Goal: Task Accomplishment & Management: Use online tool/utility

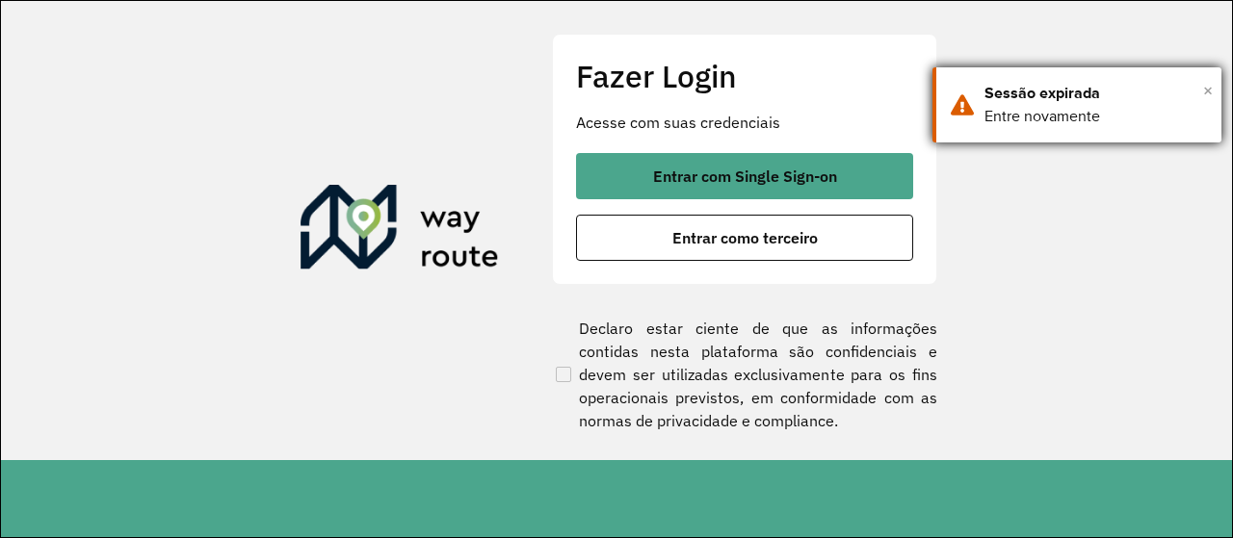
click at [1211, 88] on span "×" at bounding box center [1208, 90] width 10 height 29
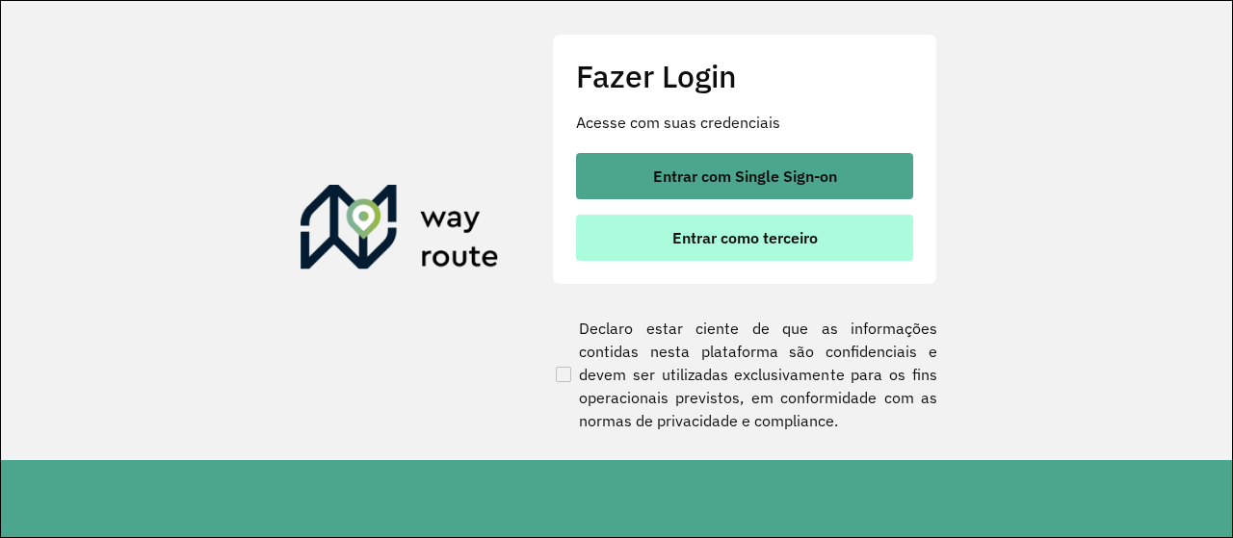
click at [778, 230] on span "Entrar como terceiro" at bounding box center [744, 237] width 145 height 15
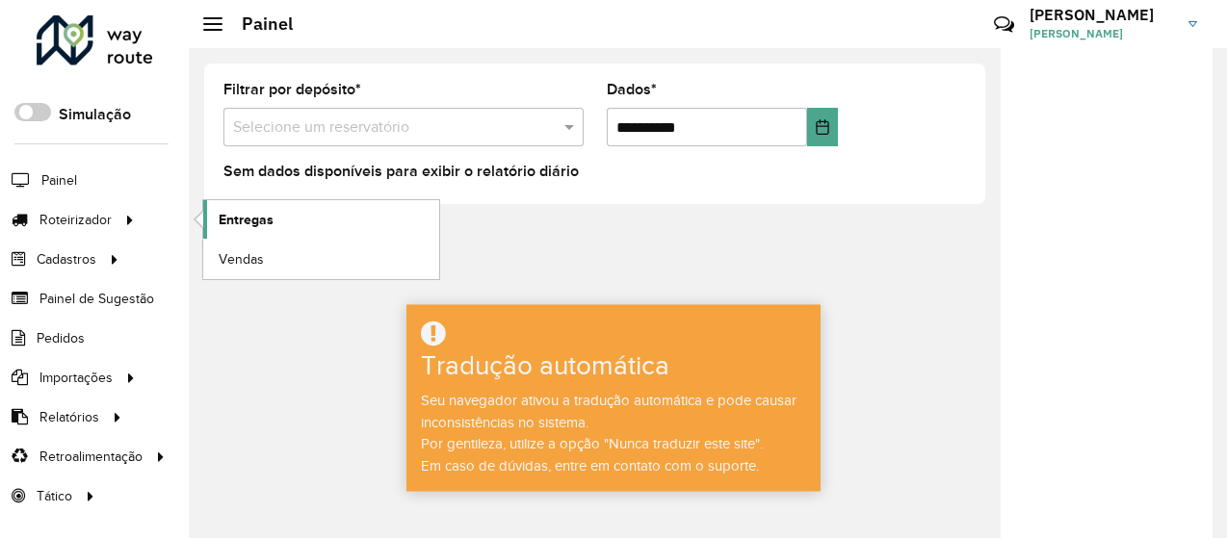
click at [241, 219] on font "Entregas" at bounding box center [246, 219] width 55 height 15
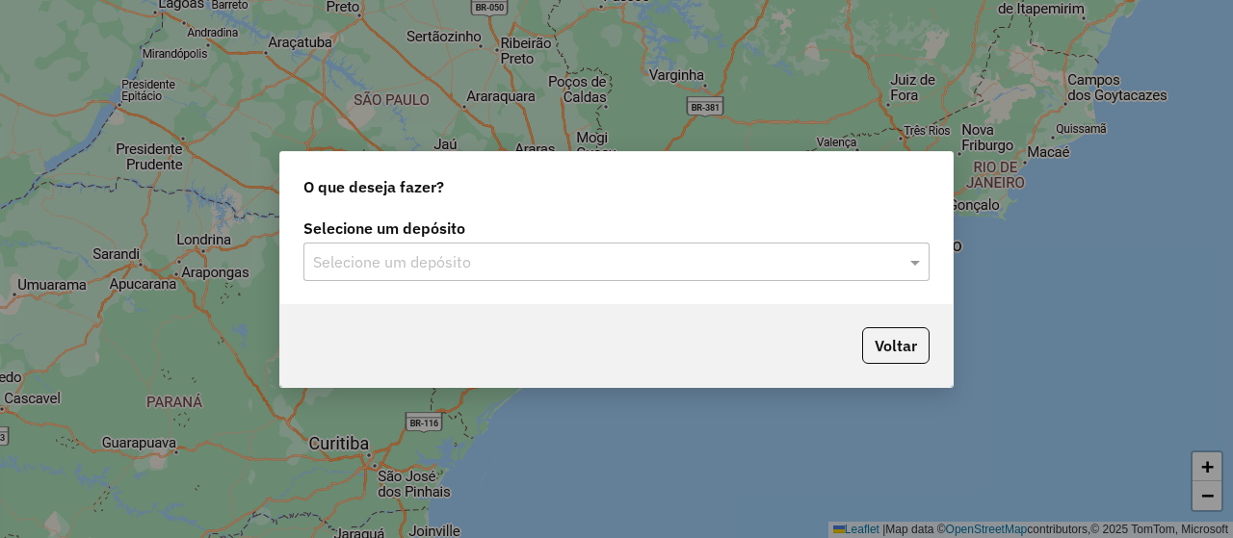
click at [418, 261] on input "text" at bounding box center [597, 262] width 568 height 23
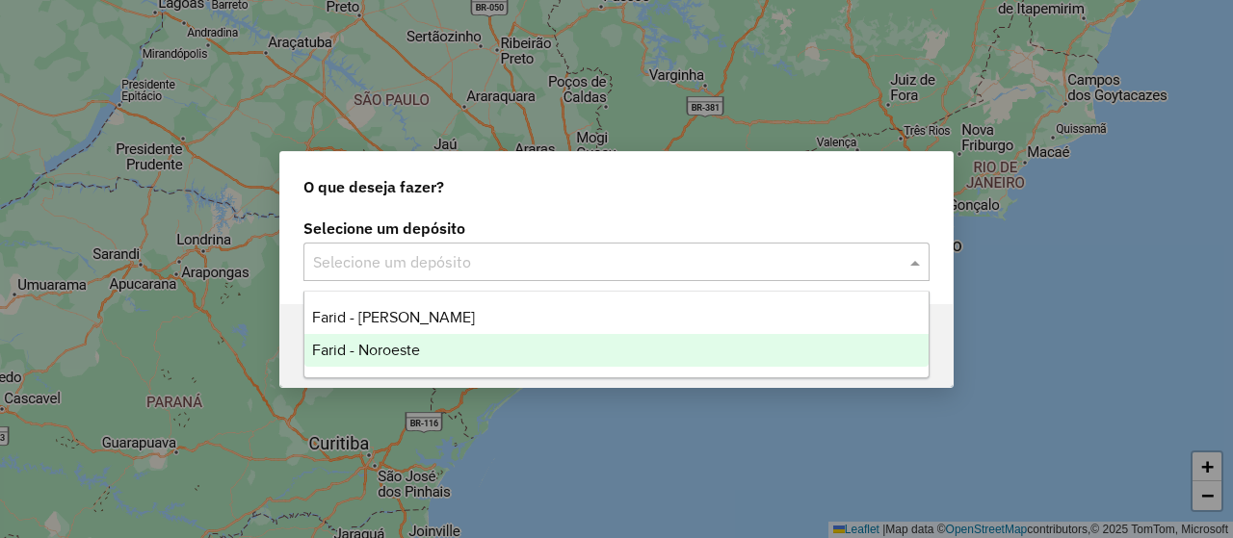
click at [407, 341] on div "Farid - Noroeste" at bounding box center [615, 350] width 623 height 33
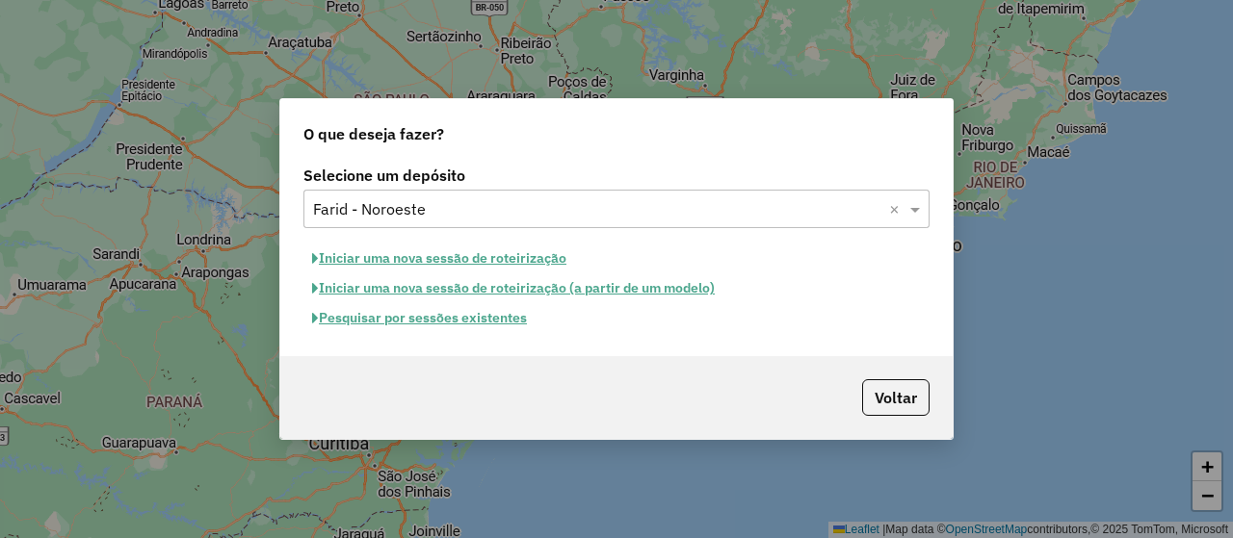
click at [424, 321] on button "Pesquisar por sessões existentes" at bounding box center [419, 318] width 232 height 30
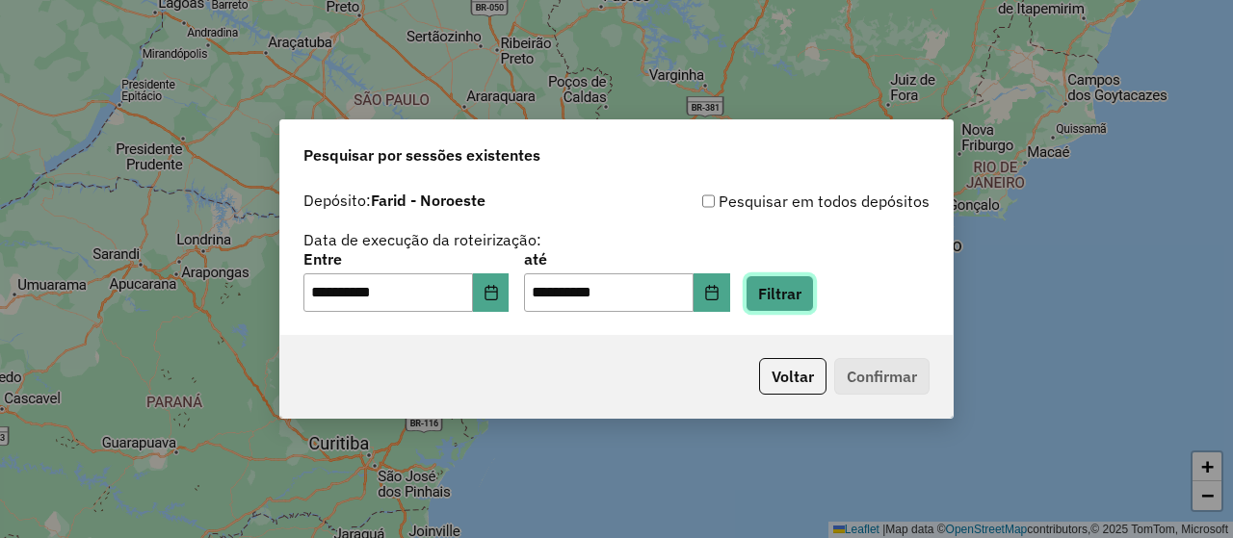
click at [811, 305] on button "Filtrar" at bounding box center [780, 294] width 68 height 37
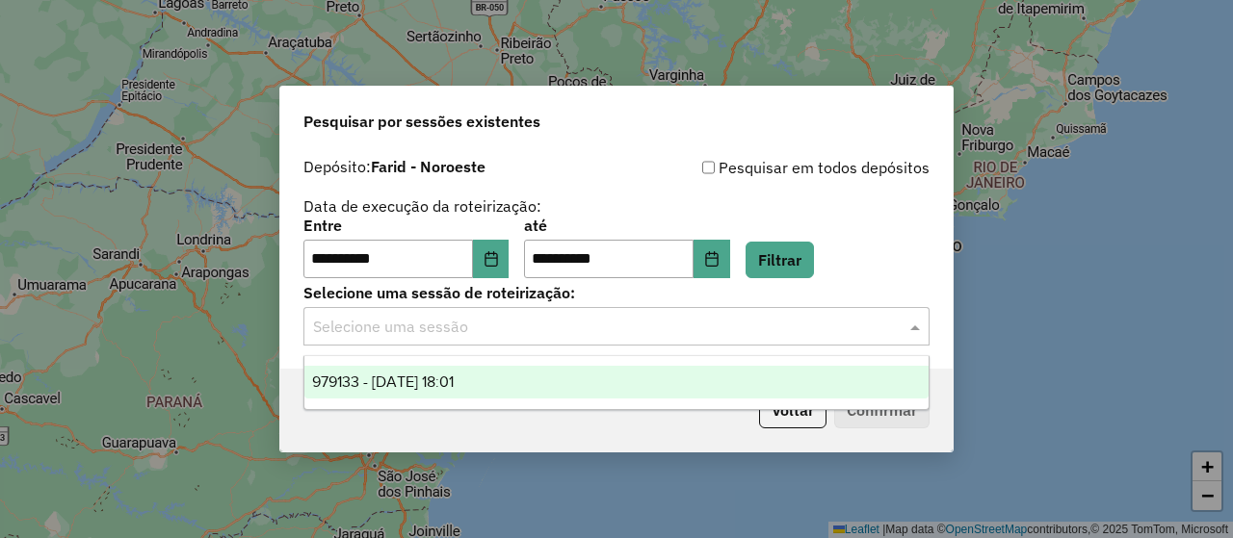
click at [440, 327] on input "text" at bounding box center [597, 327] width 568 height 23
click at [381, 394] on div "979133 - 14/08/2025 18:01" at bounding box center [615, 382] width 623 height 33
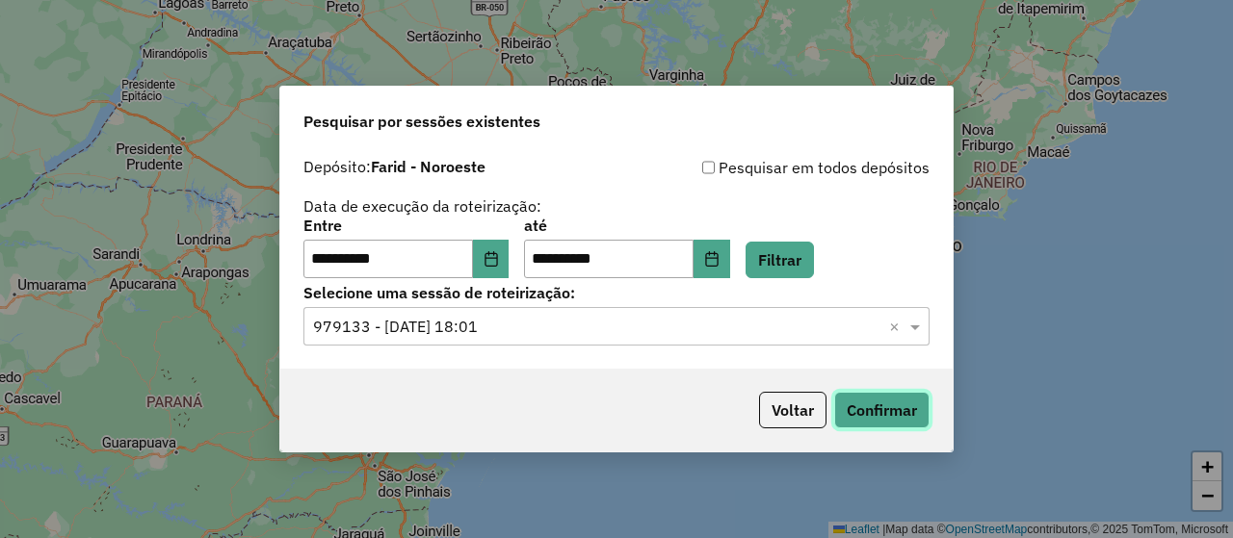
click at [857, 414] on button "Confirmar" at bounding box center [881, 410] width 95 height 37
click at [510, 267] on button "Choose Date" at bounding box center [491, 259] width 37 height 39
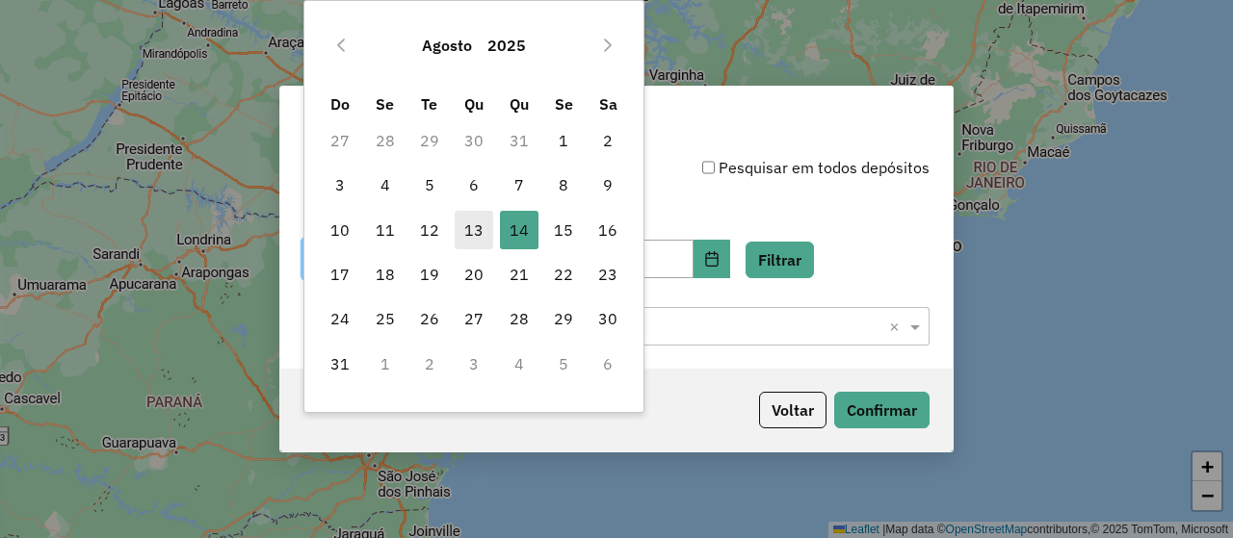
click at [455, 233] on span "13" at bounding box center [474, 230] width 39 height 39
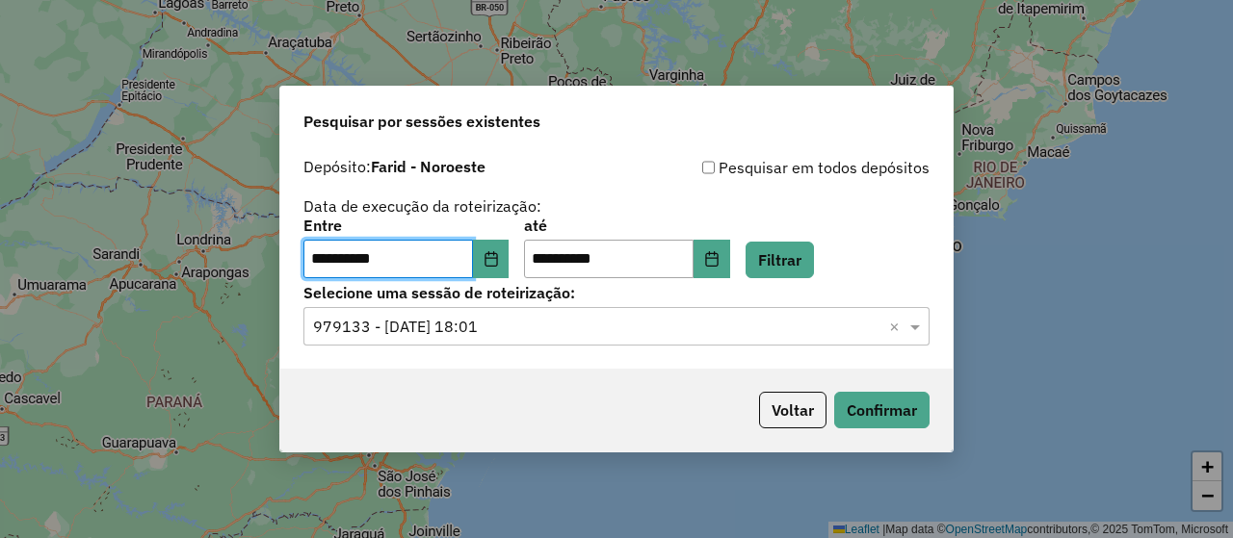
click at [787, 236] on div "**********" at bounding box center [616, 249] width 626 height 60
click at [794, 255] on button "Filtrar" at bounding box center [780, 260] width 68 height 37
click at [693, 317] on input "text" at bounding box center [597, 327] width 568 height 23
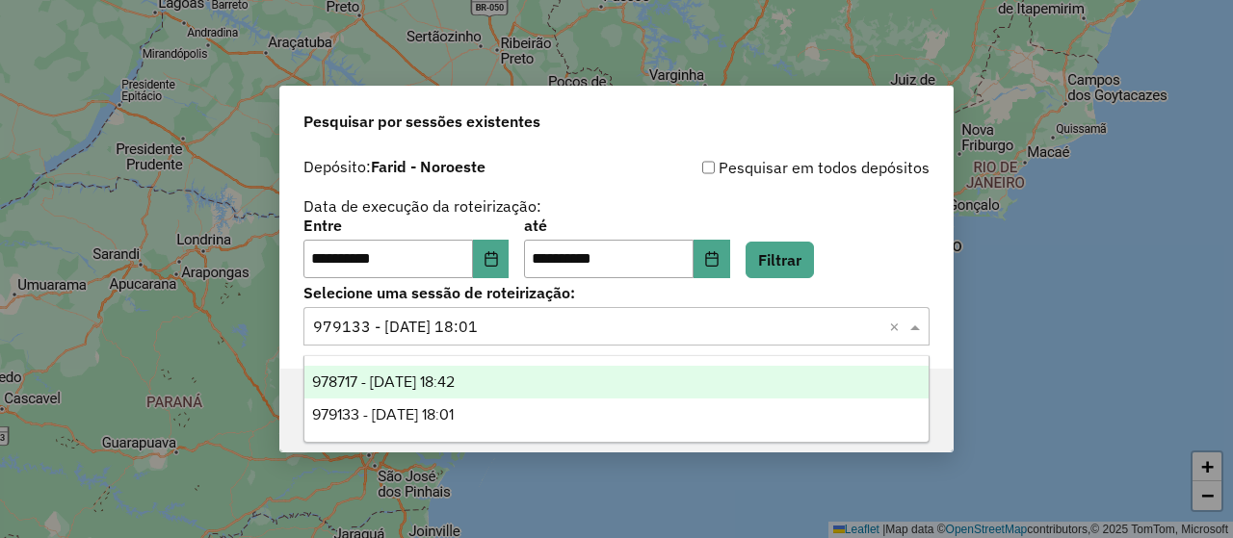
click at [591, 370] on div "978717 - 13/08/2025 18:42" at bounding box center [615, 382] width 623 height 33
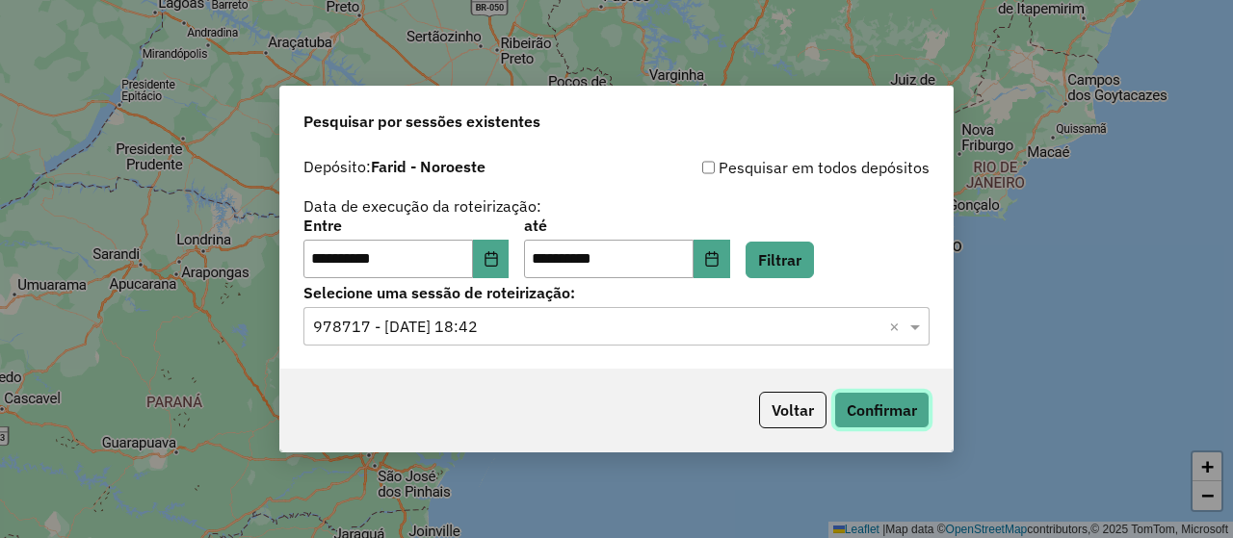
click at [869, 406] on button "Confirmar" at bounding box center [881, 410] width 95 height 37
click at [495, 259] on icon "Choose Date" at bounding box center [491, 258] width 15 height 15
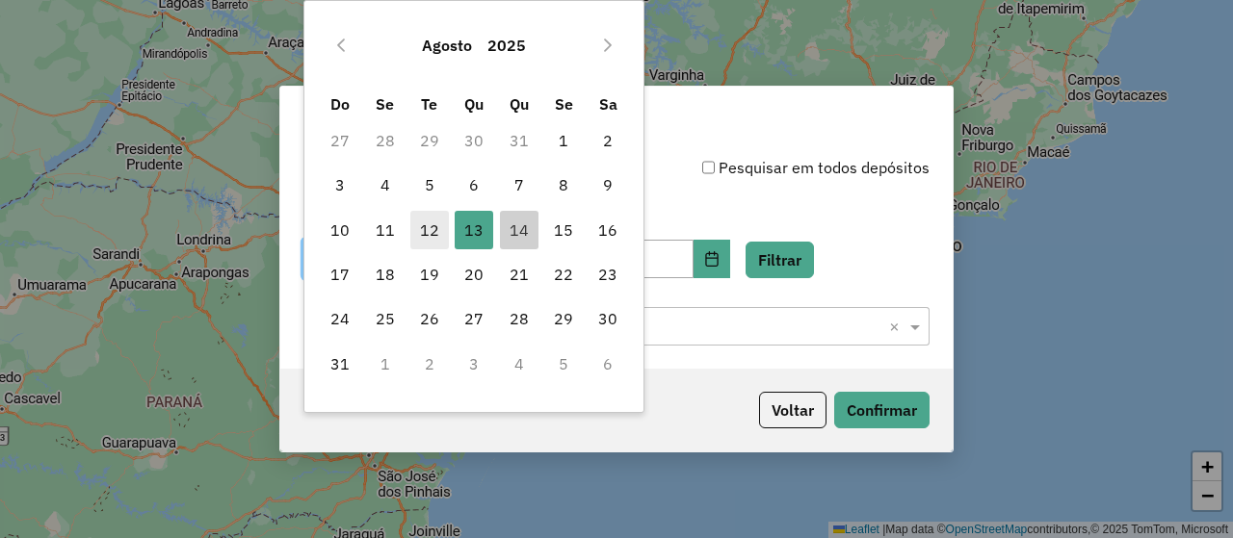
click at [442, 226] on span "12" at bounding box center [429, 230] width 39 height 39
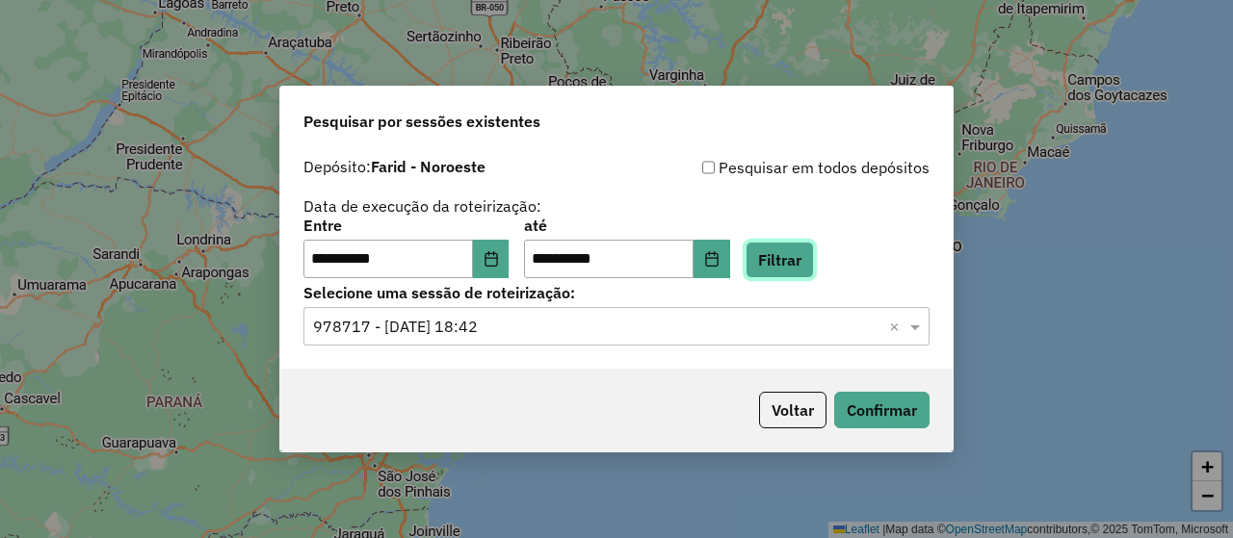
click at [814, 263] on button "Filtrar" at bounding box center [780, 260] width 68 height 37
click at [612, 321] on input "text" at bounding box center [597, 327] width 568 height 23
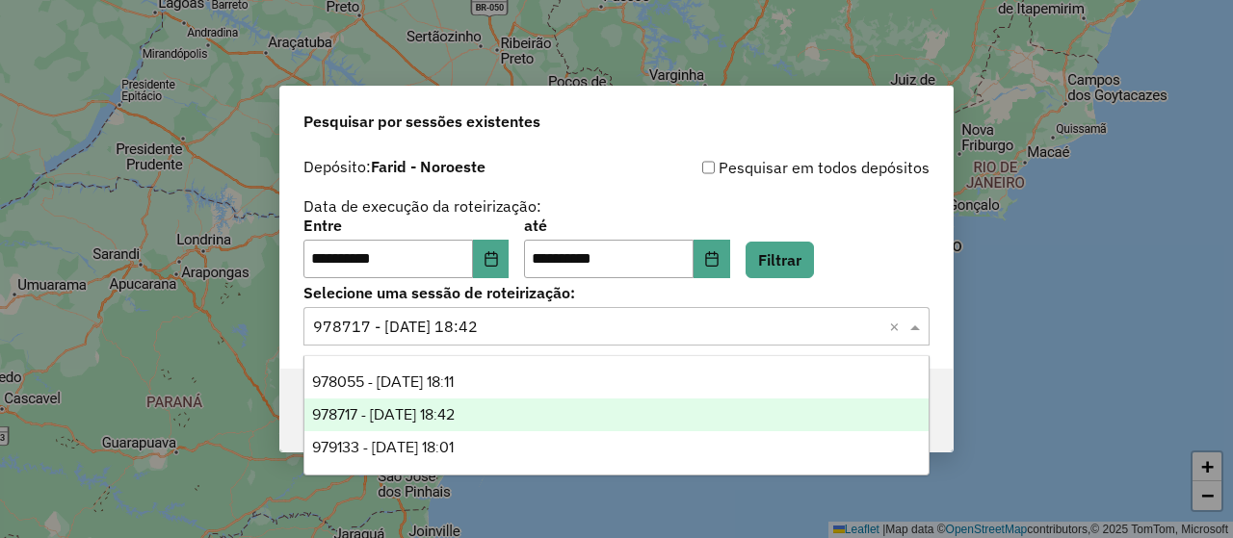
click at [536, 363] on ng-dropdown-panel "978055 - 12/08/2025 18:11 978717 - 13/08/2025 18:42 979133 - 14/08/2025 18:01" at bounding box center [615, 415] width 625 height 120
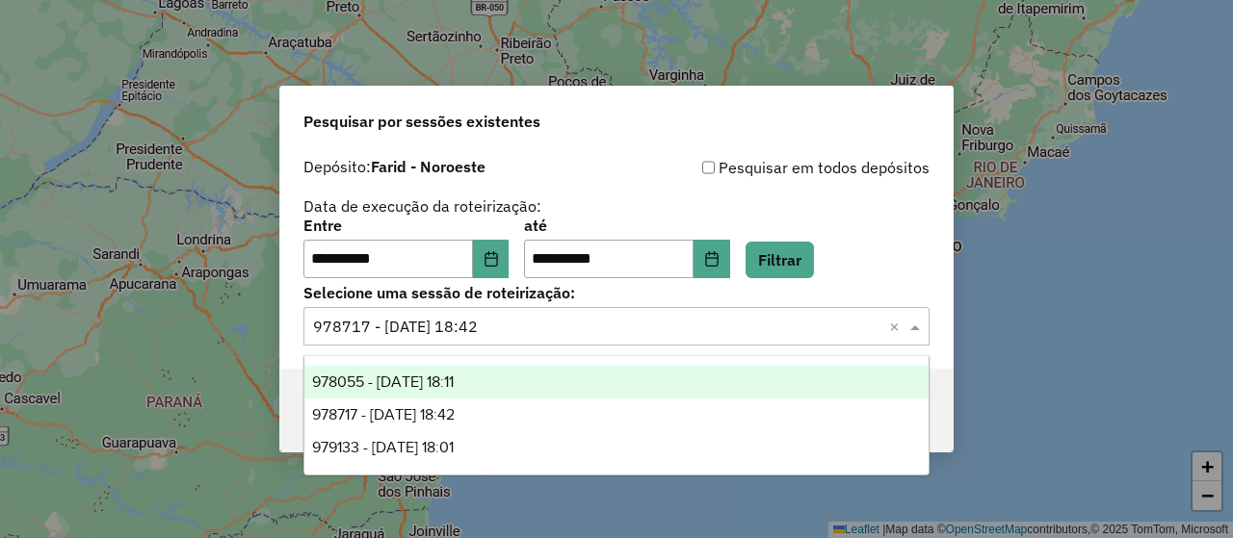
click at [530, 368] on div "978055 - 12/08/2025 18:11" at bounding box center [615, 382] width 623 height 33
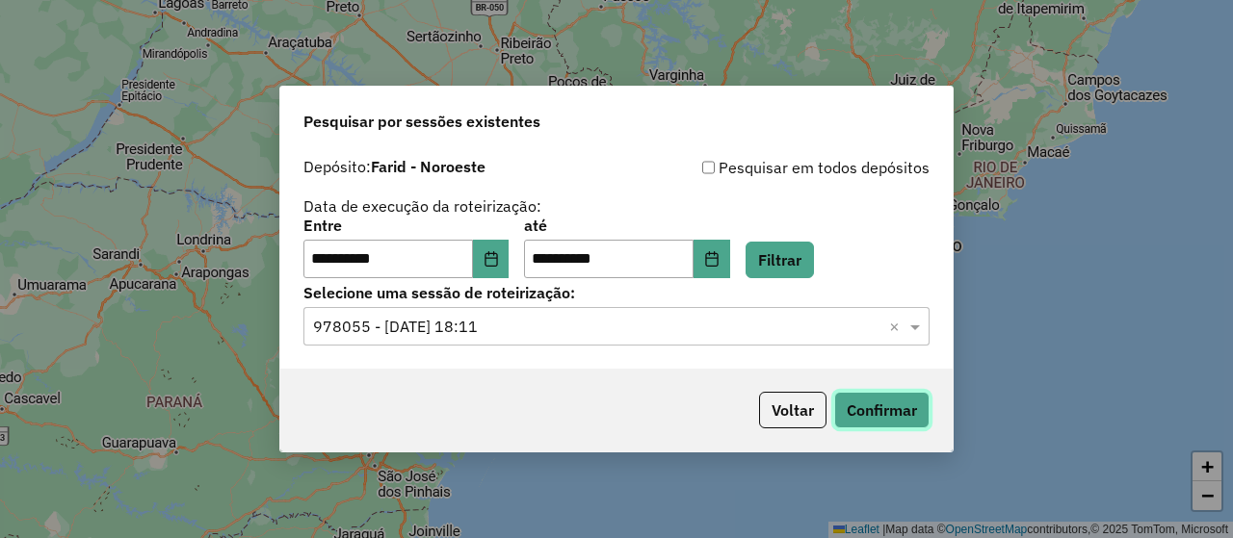
click at [855, 397] on button "Confirmar" at bounding box center [881, 410] width 95 height 37
click at [492, 259] on button "Choose Date" at bounding box center [491, 259] width 37 height 39
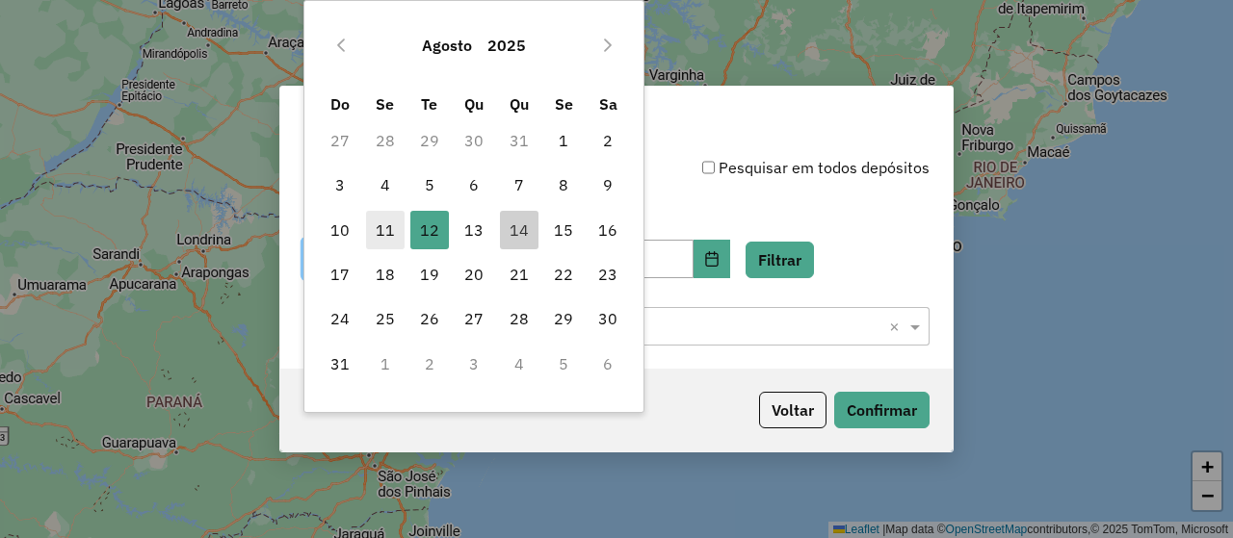
click at [388, 222] on span "11" at bounding box center [385, 230] width 39 height 39
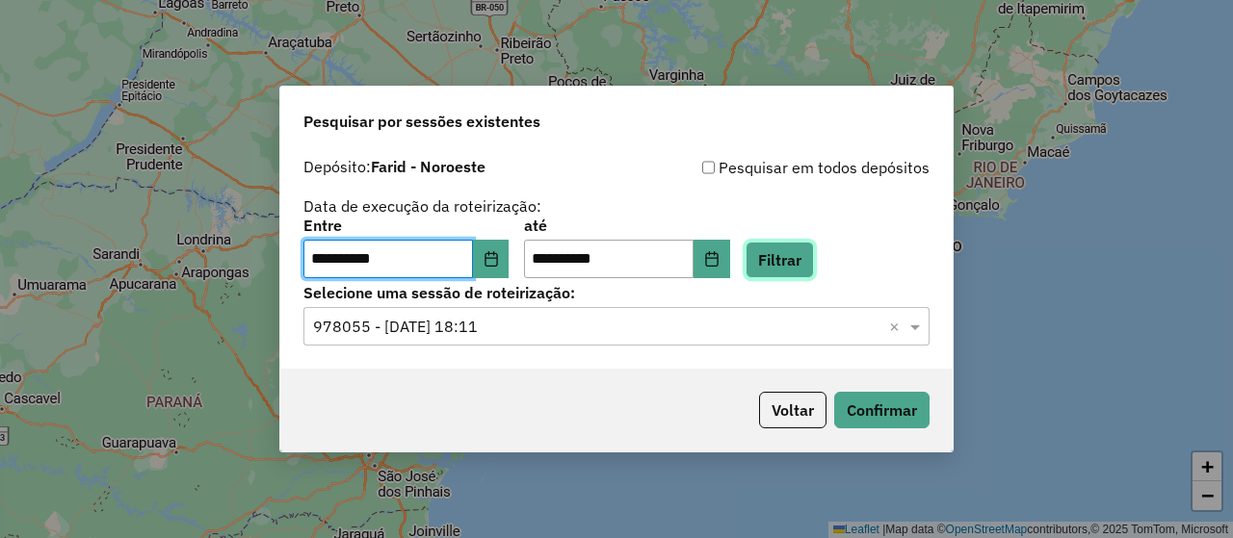
click at [814, 257] on button "Filtrar" at bounding box center [780, 260] width 68 height 37
click at [716, 343] on div "Selecione uma sessão × 978055 - 12/08/2025 18:11 ×" at bounding box center [616, 326] width 626 height 39
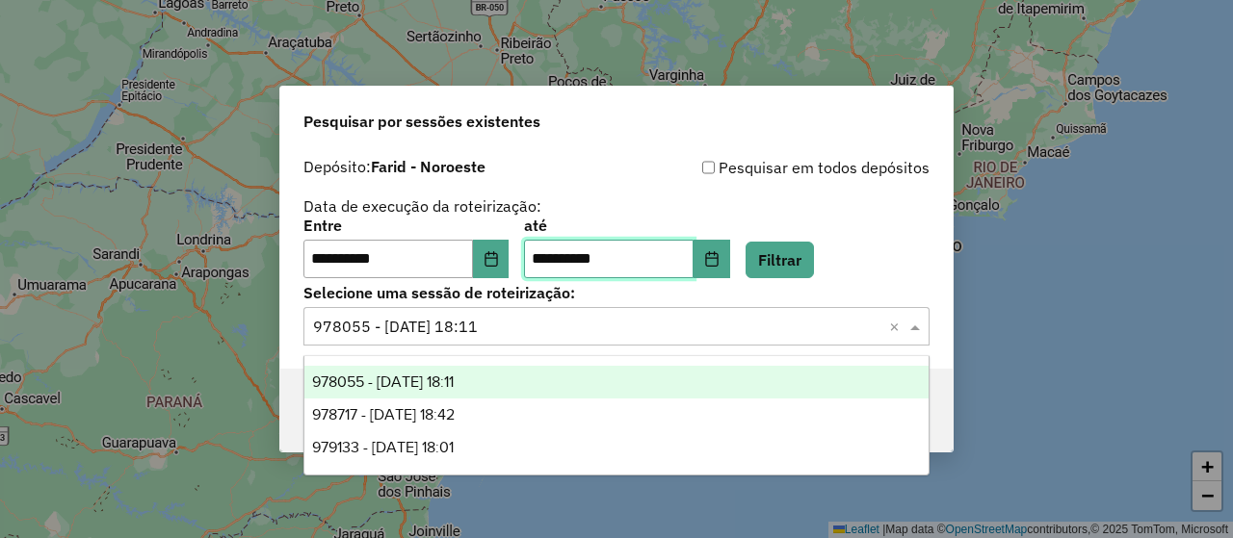
click at [639, 244] on input "**********" at bounding box center [609, 259] width 170 height 39
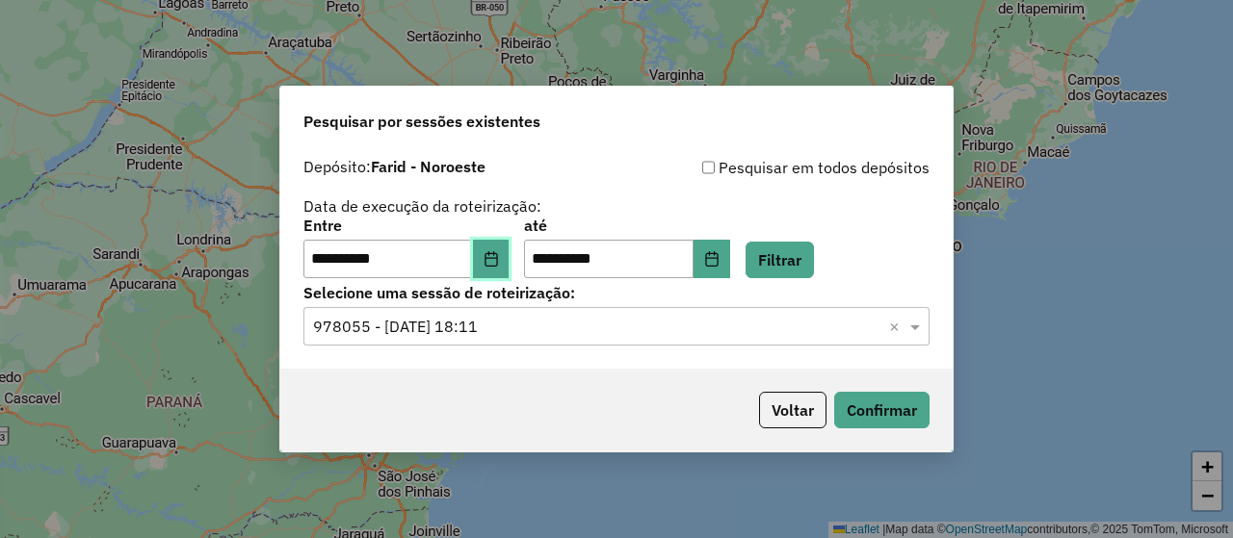
click at [488, 259] on button "Choose Date" at bounding box center [491, 259] width 37 height 39
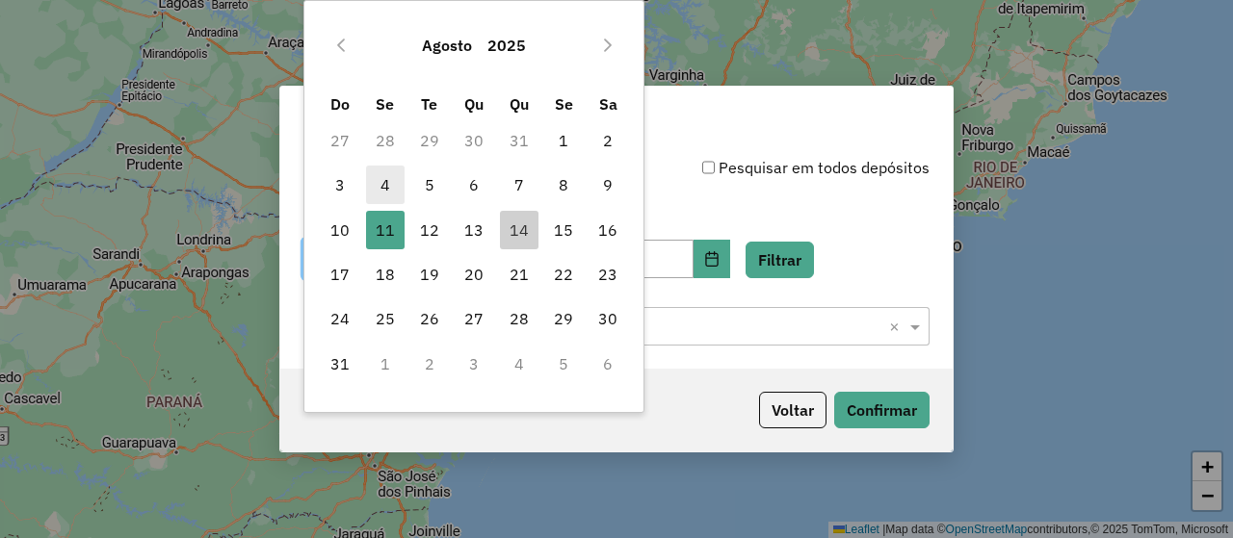
click at [387, 191] on span "4" at bounding box center [385, 185] width 39 height 39
type input "**********"
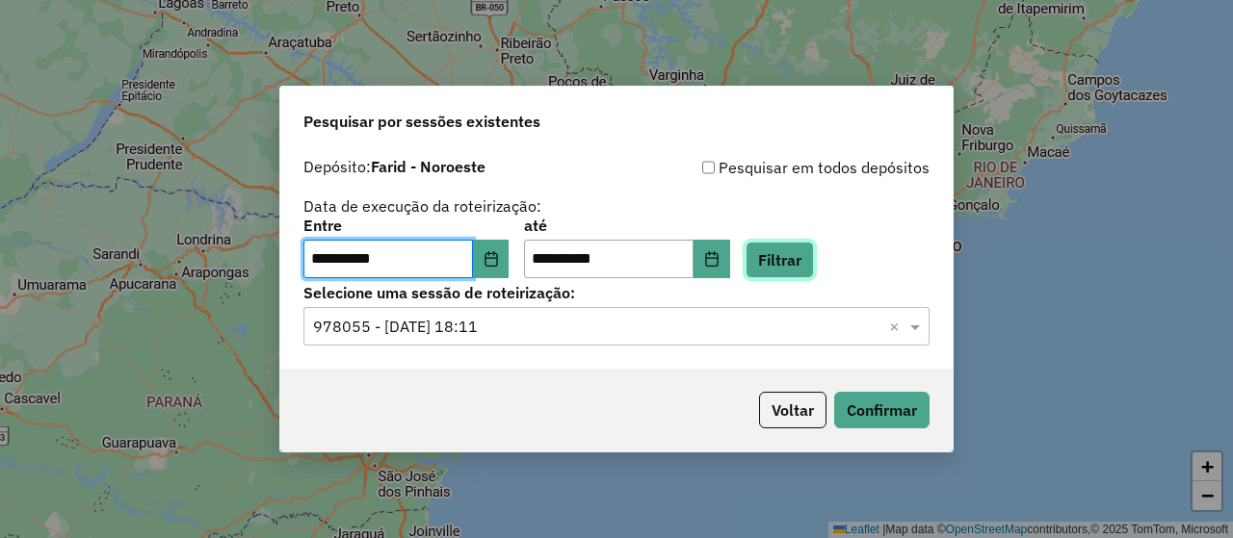
click at [802, 246] on button "Filtrar" at bounding box center [780, 260] width 68 height 37
click at [415, 334] on input "text" at bounding box center [597, 327] width 568 height 23
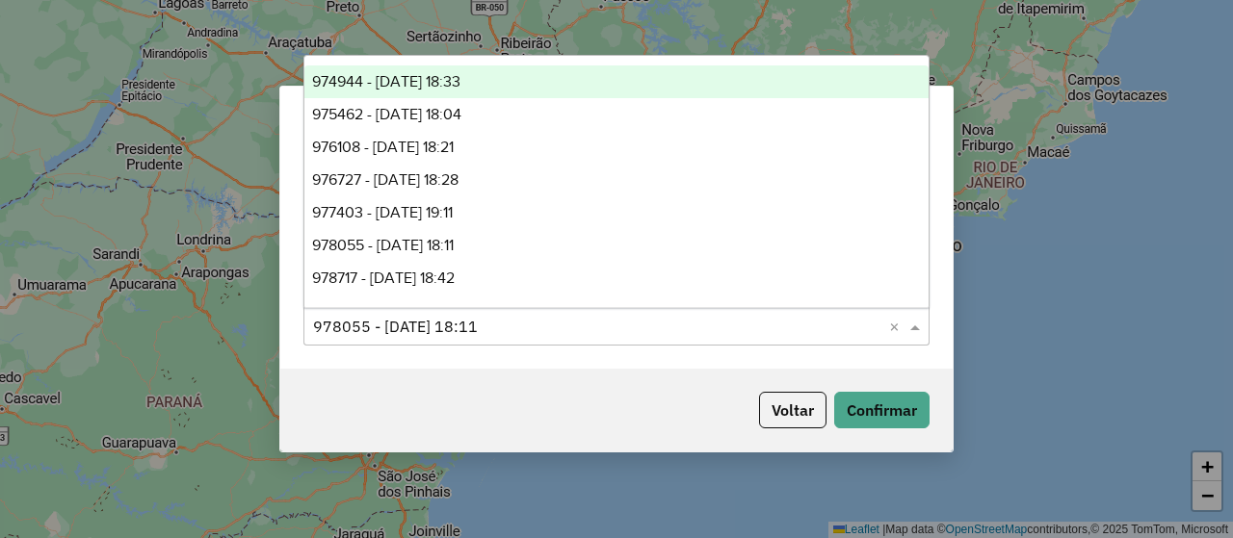
click at [465, 68] on div "974944 - 05/08/2025 18:33" at bounding box center [615, 82] width 623 height 33
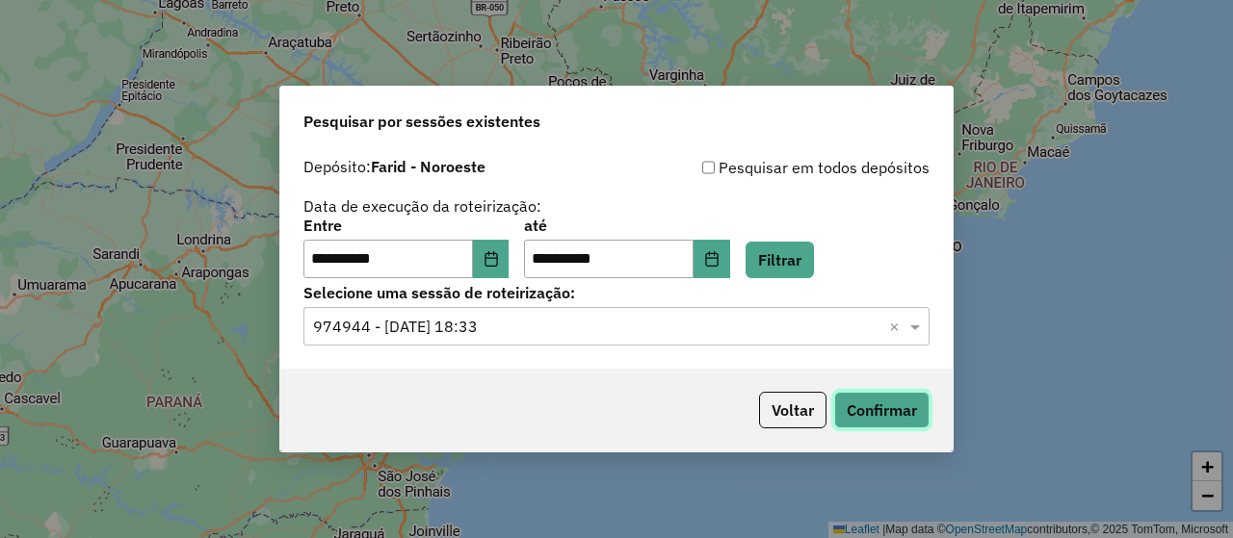
click at [854, 411] on button "Confirmar" at bounding box center [881, 410] width 95 height 37
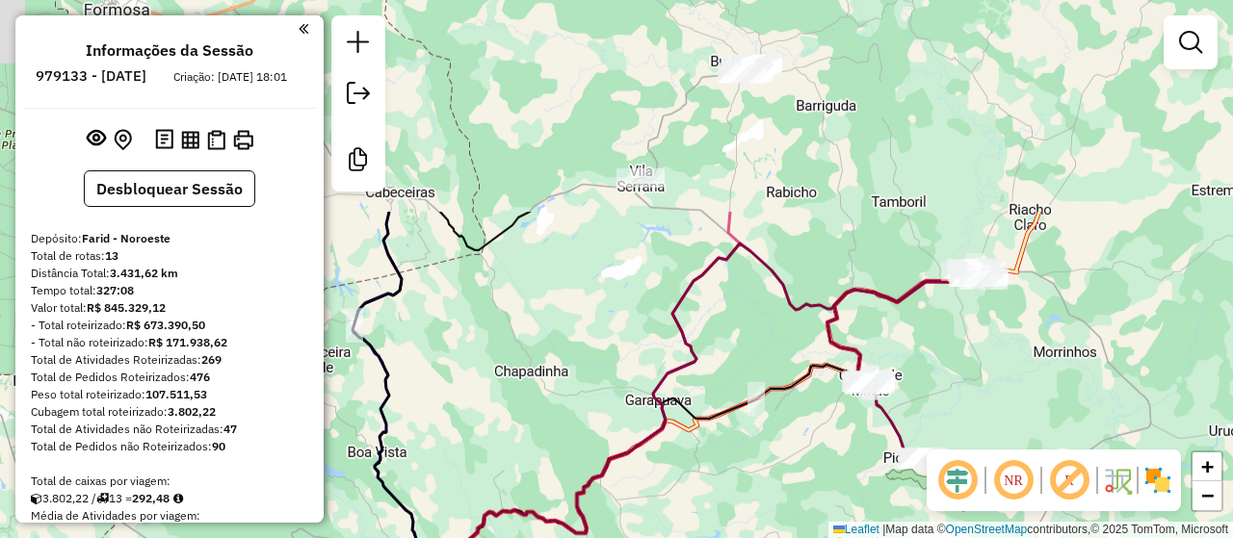
drag, startPoint x: 789, startPoint y: 150, endPoint x: 744, endPoint y: 404, distance: 257.4
click at [744, 404] on icon at bounding box center [641, 479] width 455 height 228
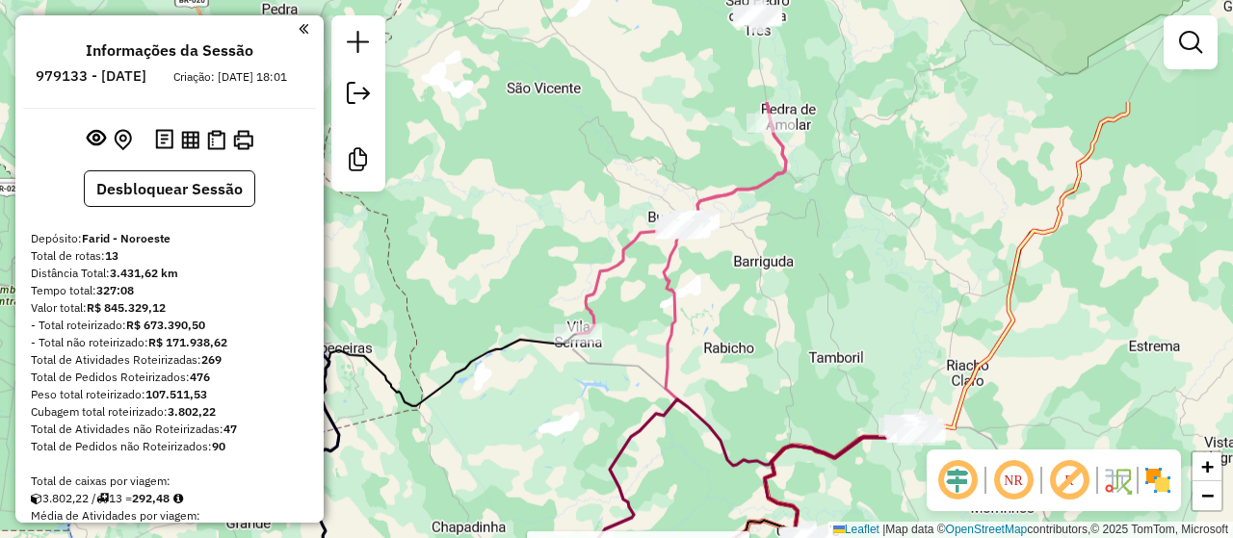
drag, startPoint x: 710, startPoint y: 169, endPoint x: 594, endPoint y: 400, distance: 258.5
click at [594, 400] on div "Rota 2 - Placa OQR0D06 96230 - CANTINA DA MARY Janela de atendimento Grade de a…" at bounding box center [616, 269] width 1233 height 538
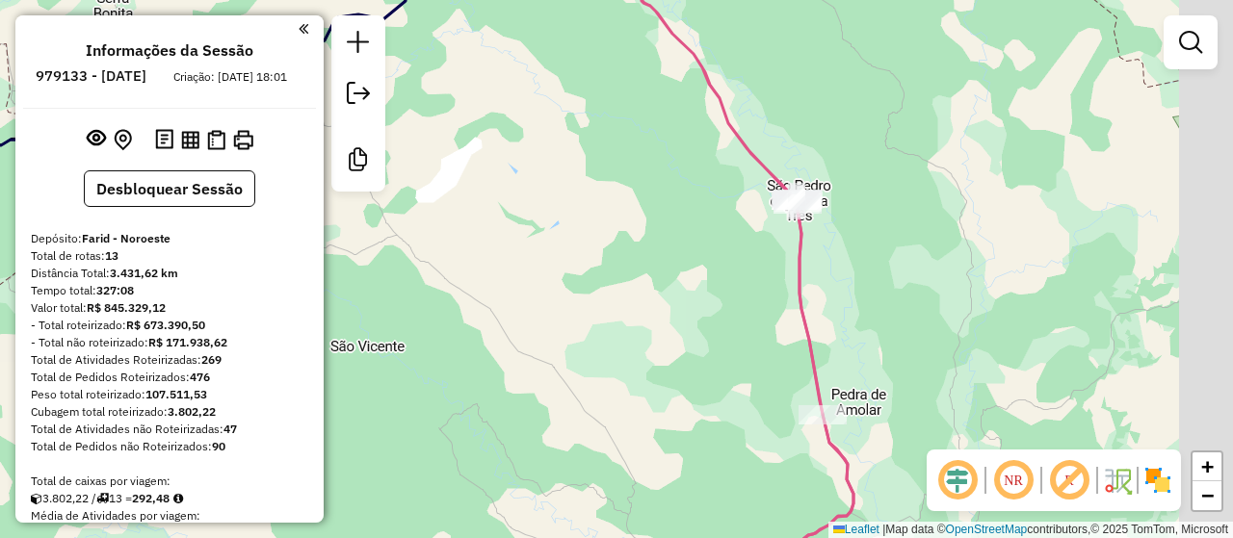
drag, startPoint x: 872, startPoint y: 188, endPoint x: 803, endPoint y: 226, distance: 78.5
click at [803, 214] on div at bounding box center [798, 204] width 48 height 19
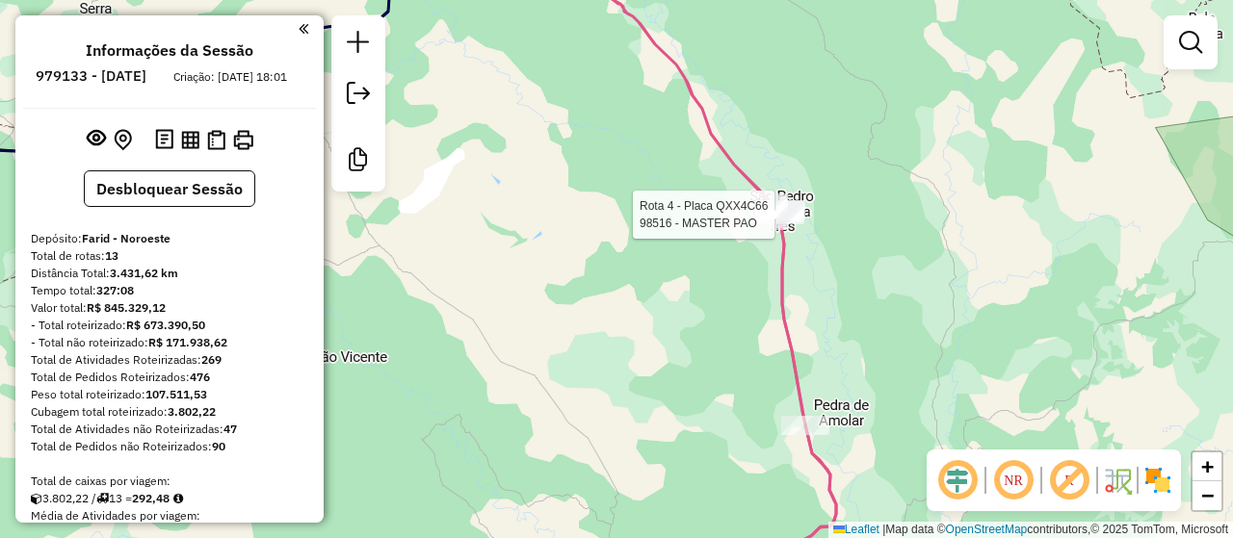
select select "**********"
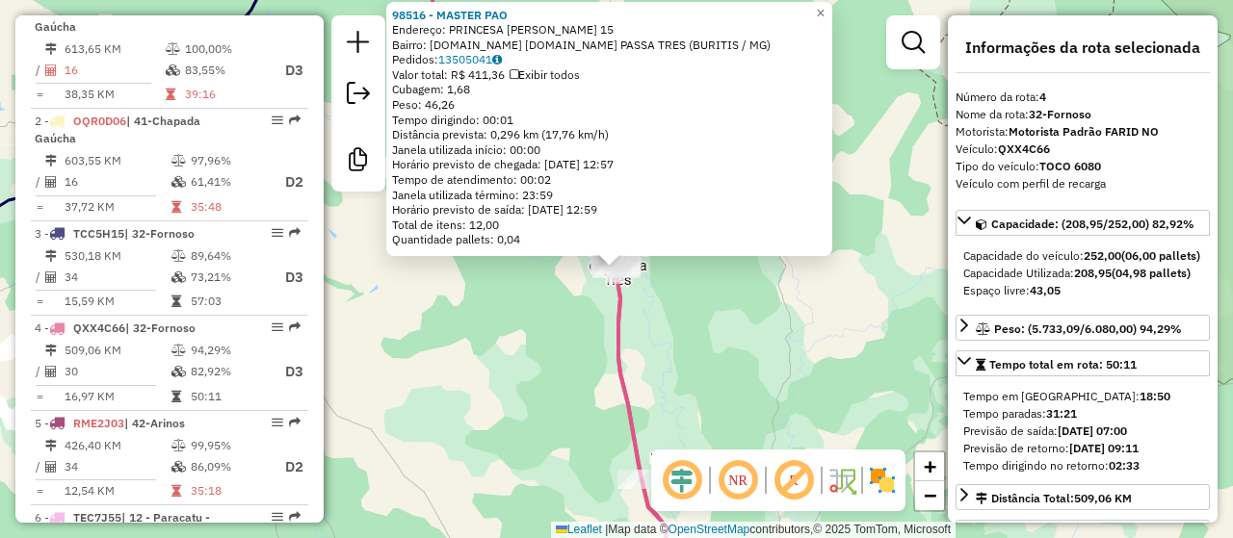
scroll to position [1053, 0]
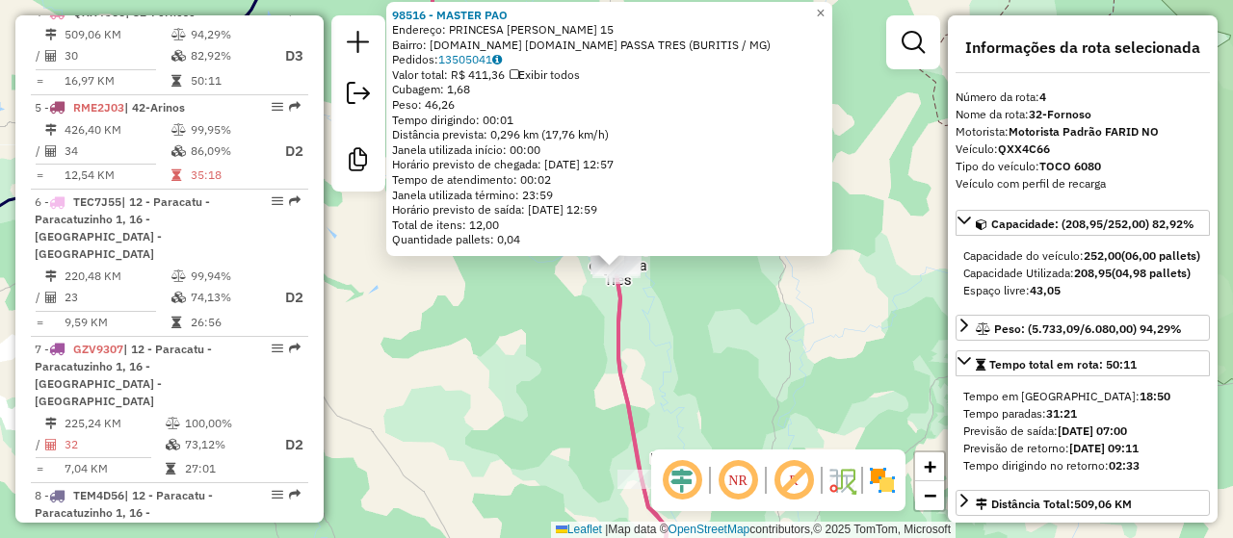
click at [575, 334] on div "98516 - MASTER PAO Endereço: PRINCESA ISABEL 15 Bairro: DISTRIT.DE S.P.DO PASSA…" at bounding box center [616, 269] width 1233 height 538
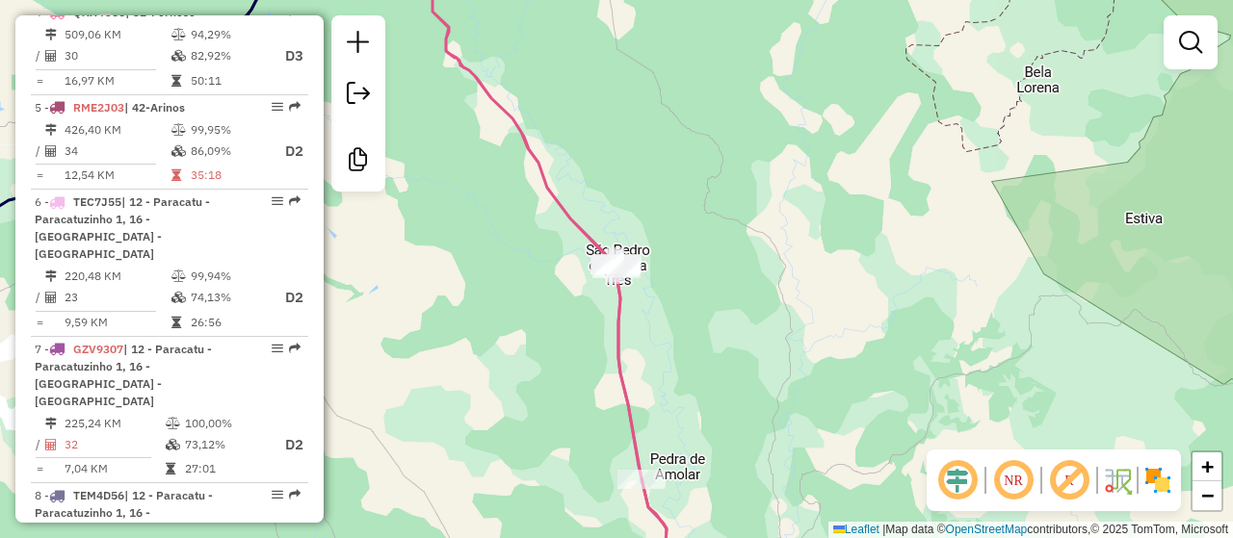
click at [477, 267] on div "Janela de atendimento Grade de atendimento Capacidade Transportadoras Veículos …" at bounding box center [616, 269] width 1233 height 538
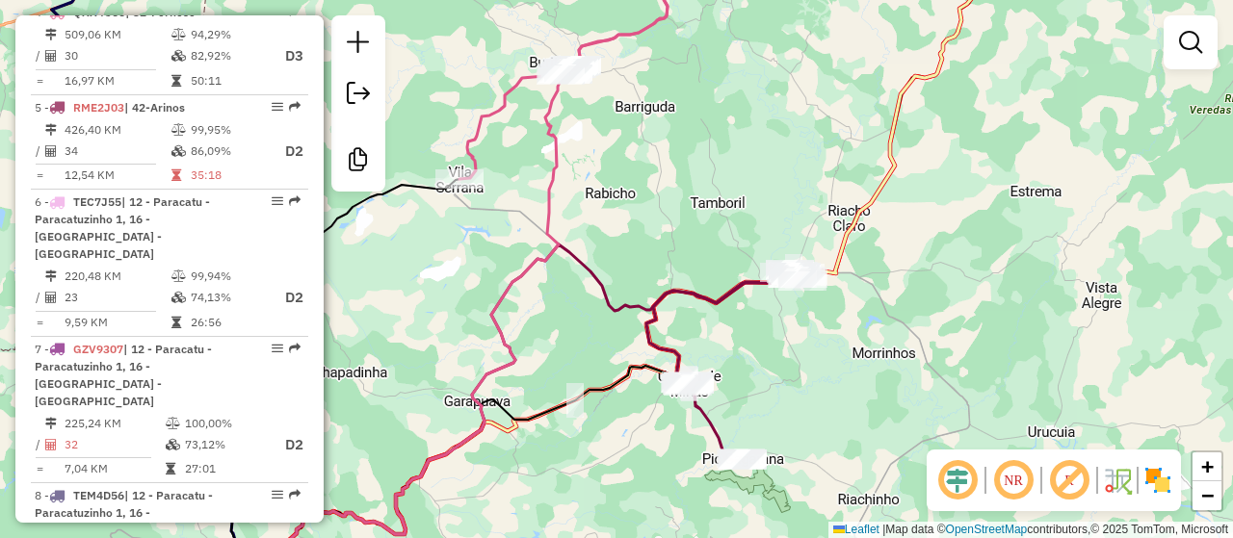
drag, startPoint x: 501, startPoint y: 332, endPoint x: 577, endPoint y: 223, distance: 132.8
click at [573, 228] on icon at bounding box center [450, 269] width 434 height 646
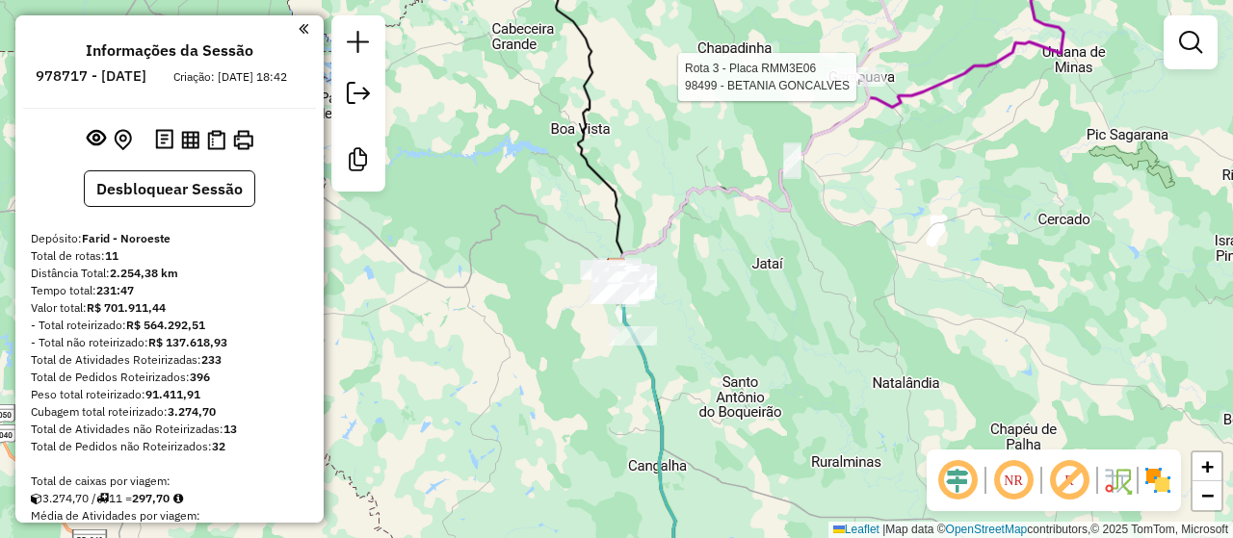
select select "**********"
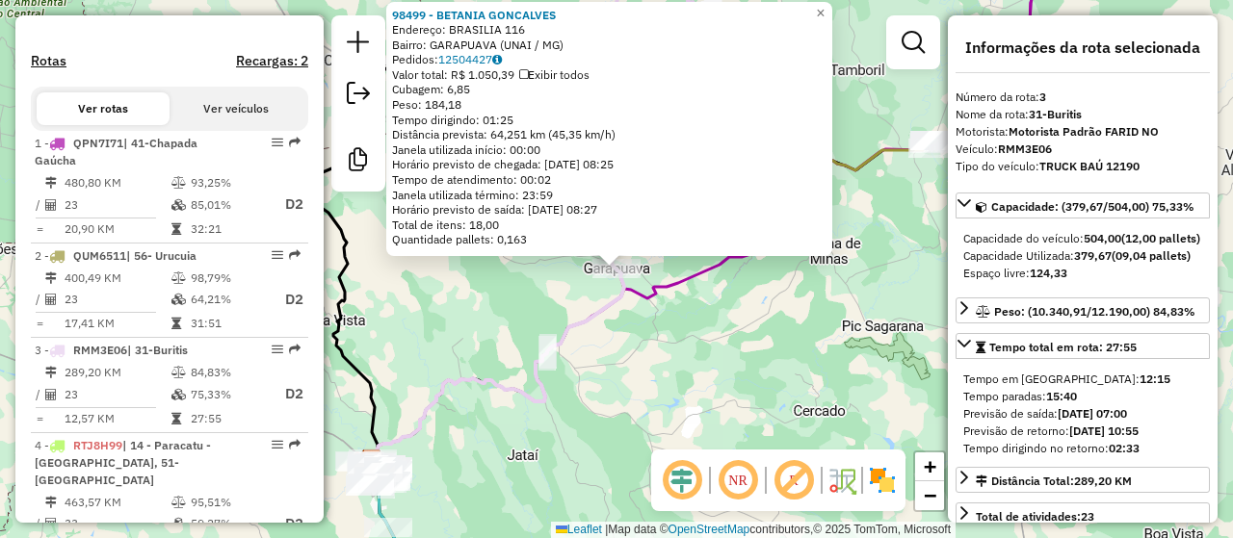
scroll to position [964, 0]
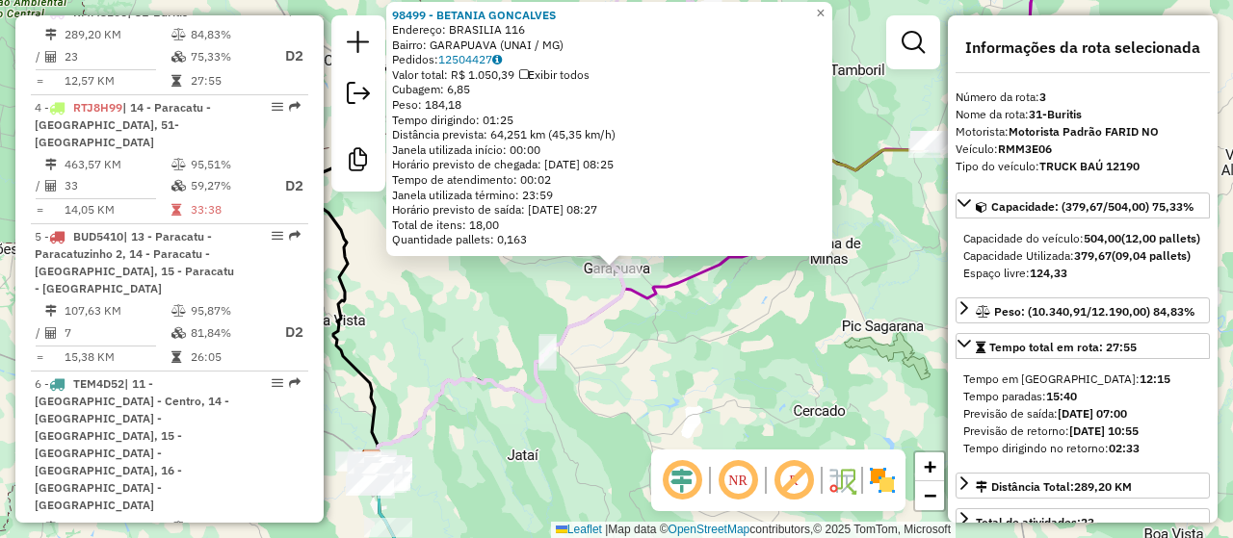
click at [597, 313] on icon at bounding box center [498, 365] width 251 height 193
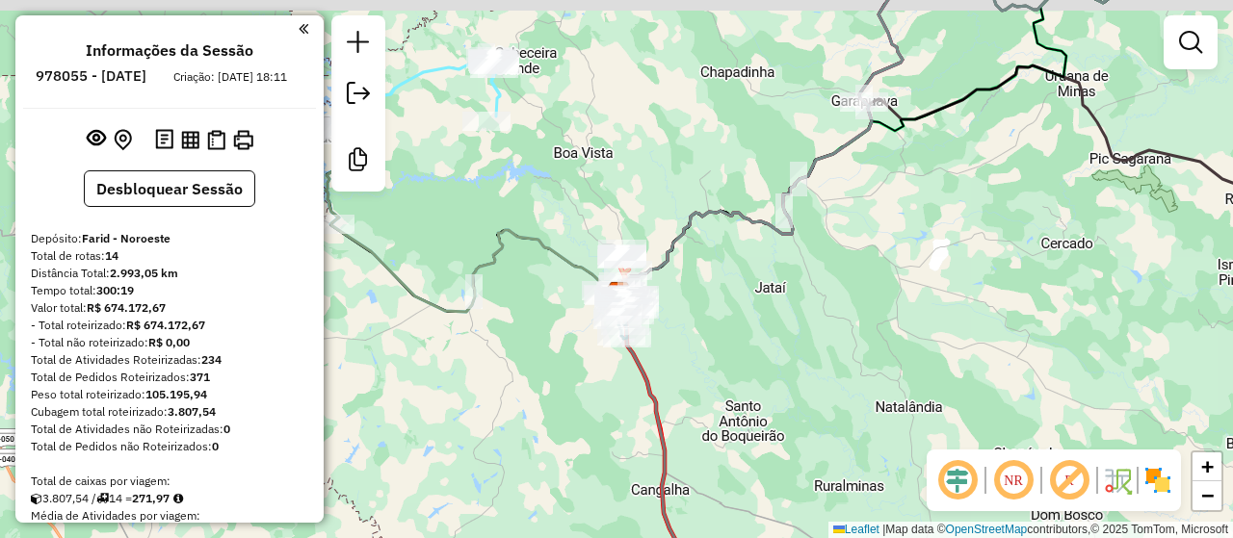
drag, startPoint x: 764, startPoint y: 161, endPoint x: 683, endPoint y: 351, distance: 206.3
click at [696, 328] on div "Janela de atendimento Grade de atendimento Capacidade Transportadoras Veículos …" at bounding box center [616, 269] width 1233 height 538
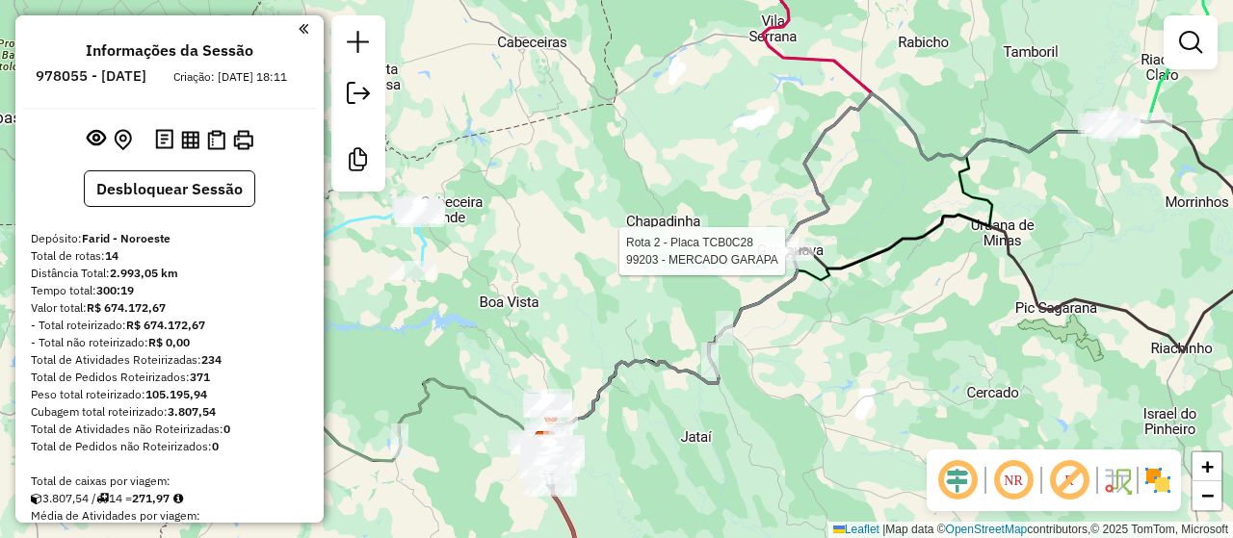
click at [774, 261] on div at bounding box center [790, 251] width 48 height 19
select select "**********"
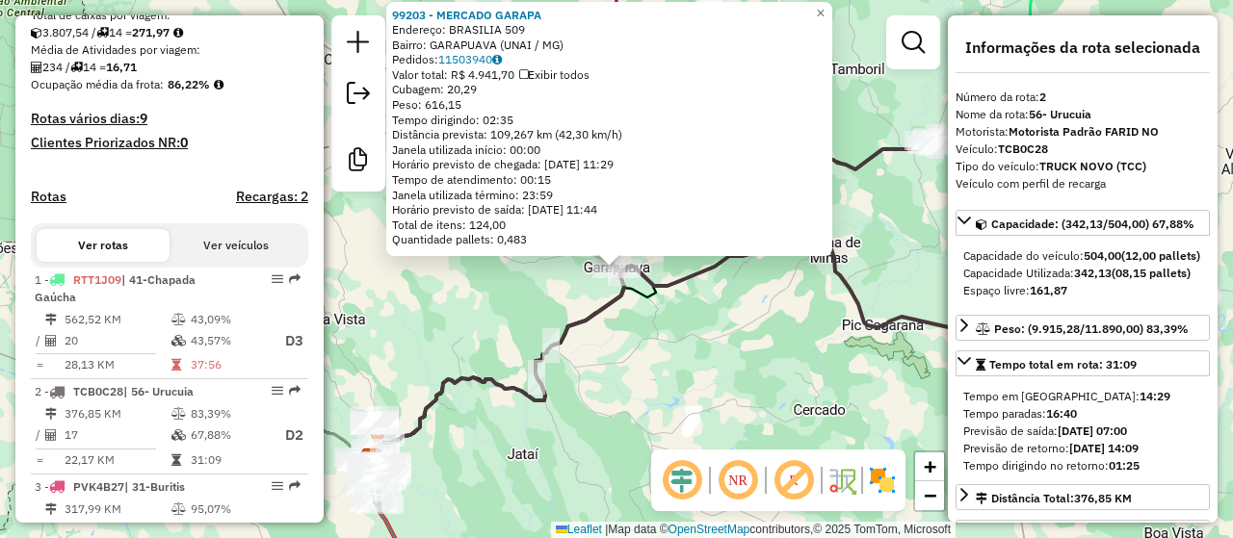
scroll to position [846, 0]
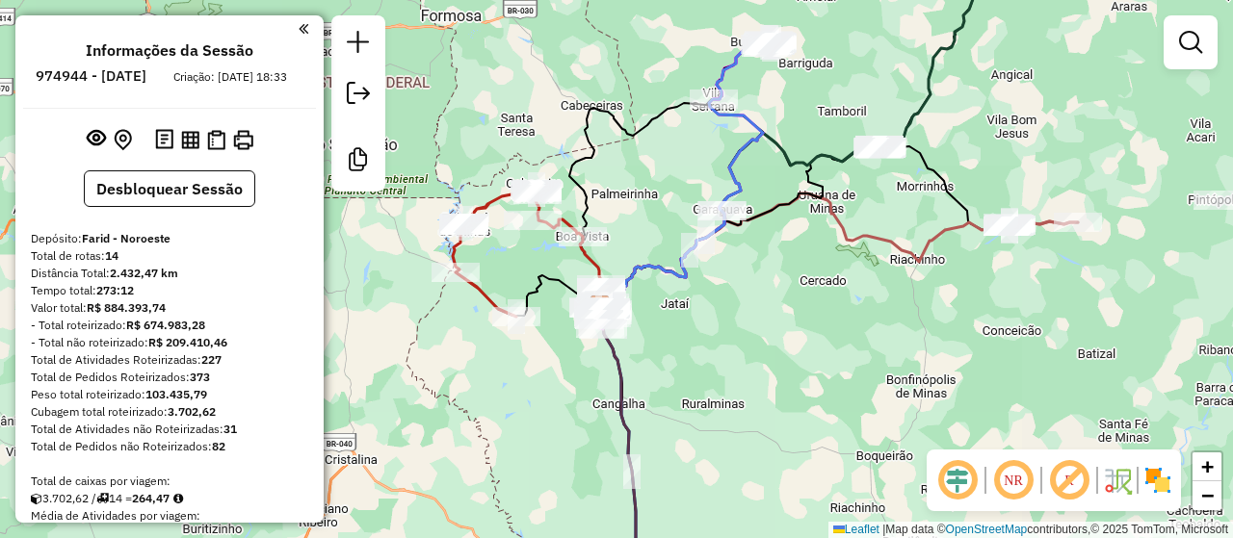
drag, startPoint x: 798, startPoint y: 222, endPoint x: 736, endPoint y: 344, distance: 137.0
click at [746, 348] on div "Janela de atendimento Grade de atendimento Capacidade Transportadoras Veículos …" at bounding box center [616, 269] width 1233 height 538
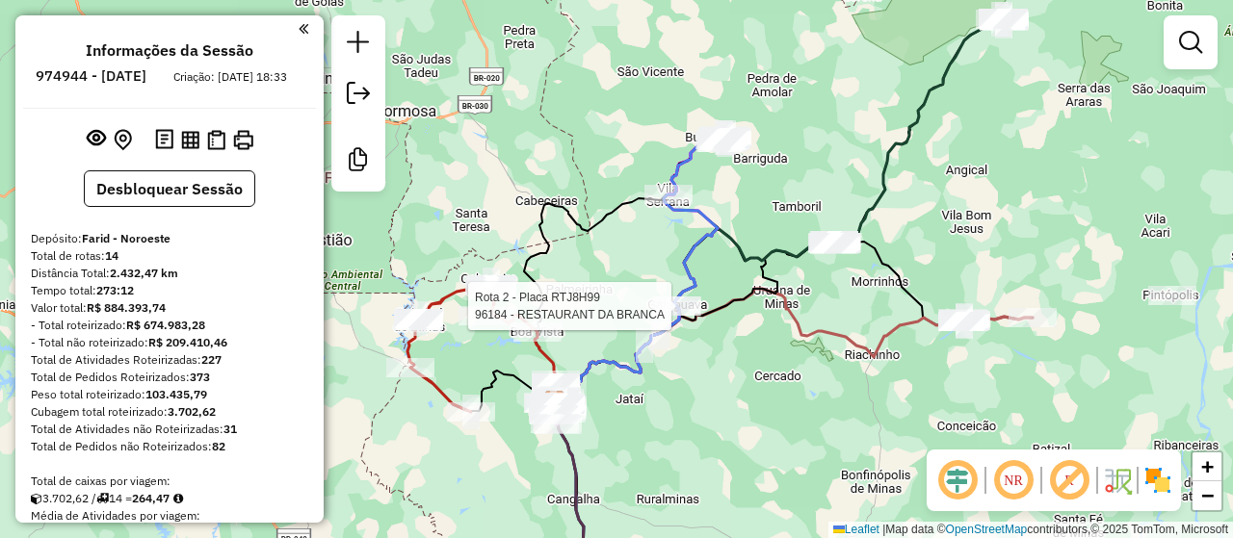
select select "**********"
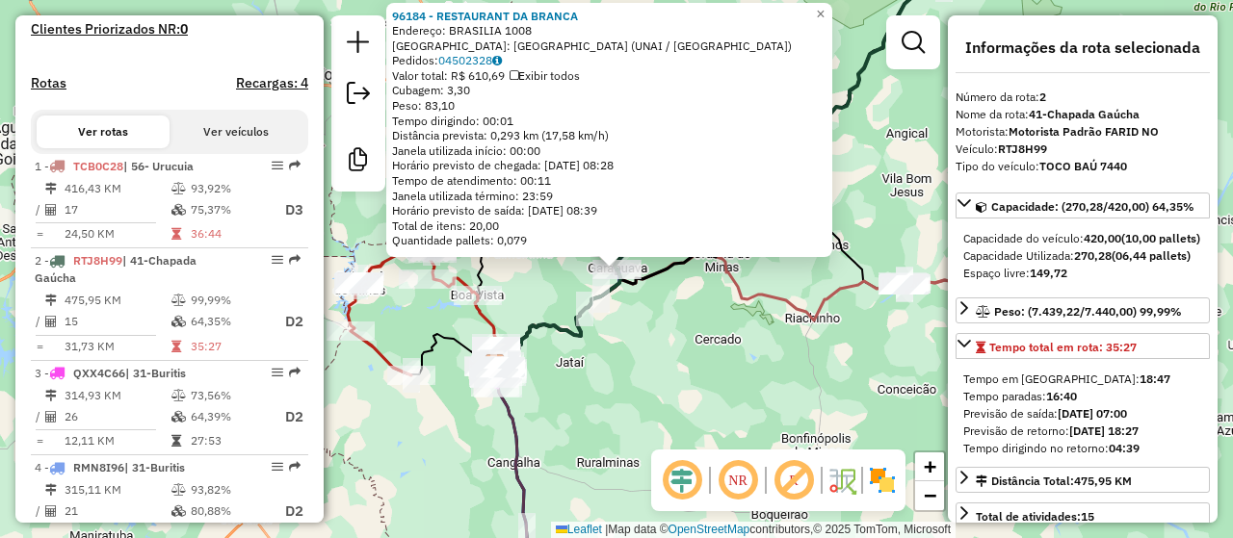
scroll to position [828, 0]
